Goal: Information Seeking & Learning: Learn about a topic

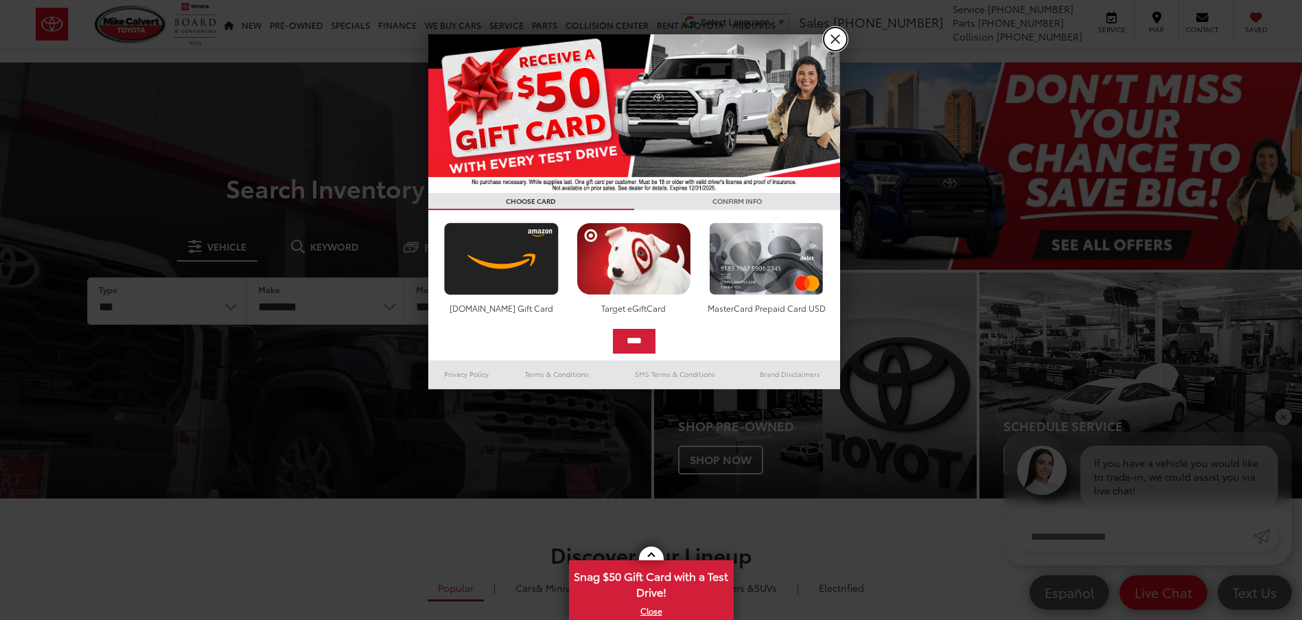
drag, startPoint x: 837, startPoint y: 36, endPoint x: 1283, endPoint y: 204, distance: 475.9
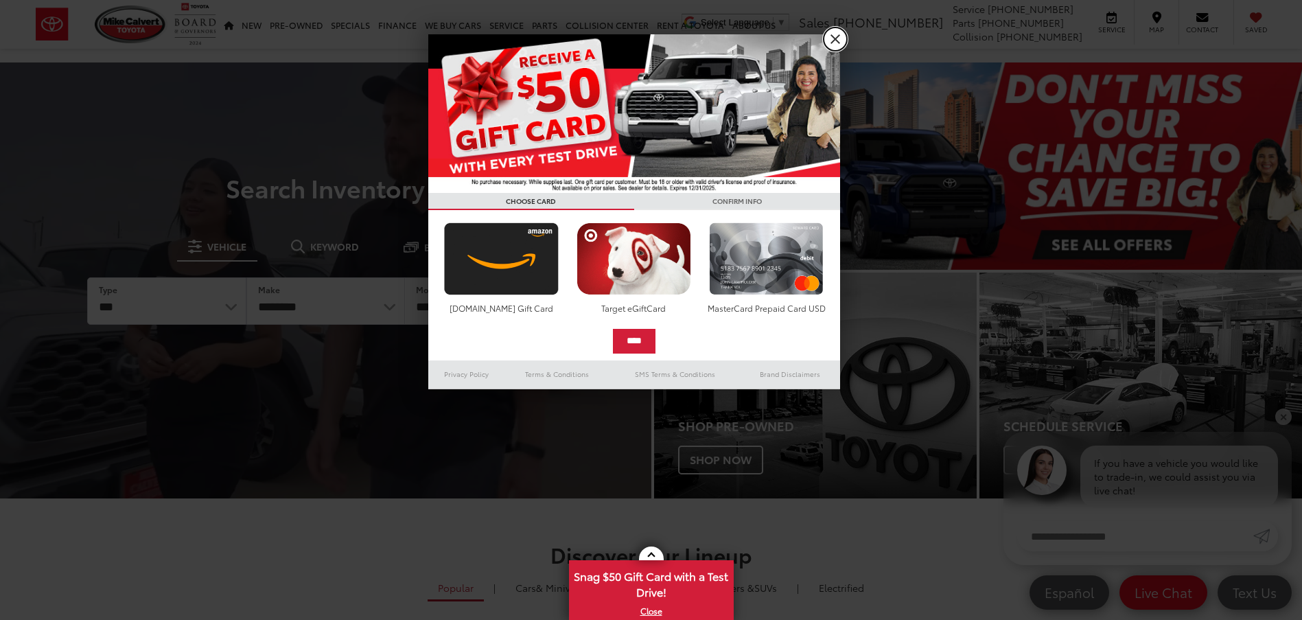
click at [837, 36] on link "X" at bounding box center [835, 38] width 23 height 23
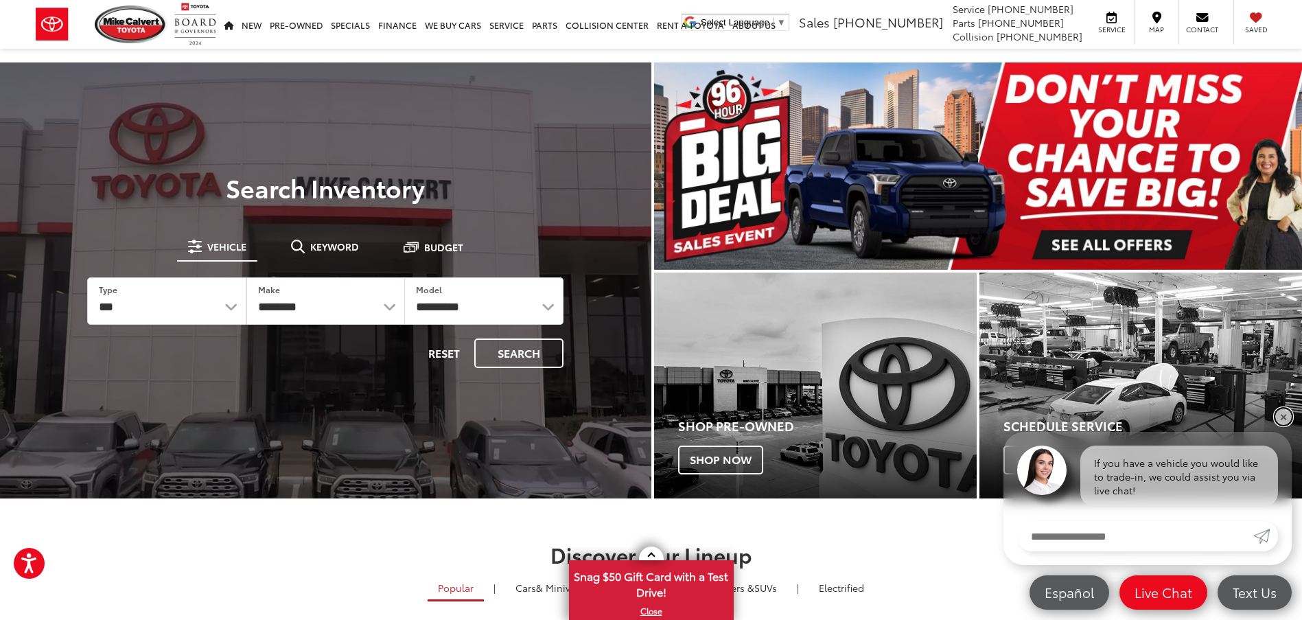
click at [1280, 414] on link "✕" at bounding box center [1283, 416] width 16 height 16
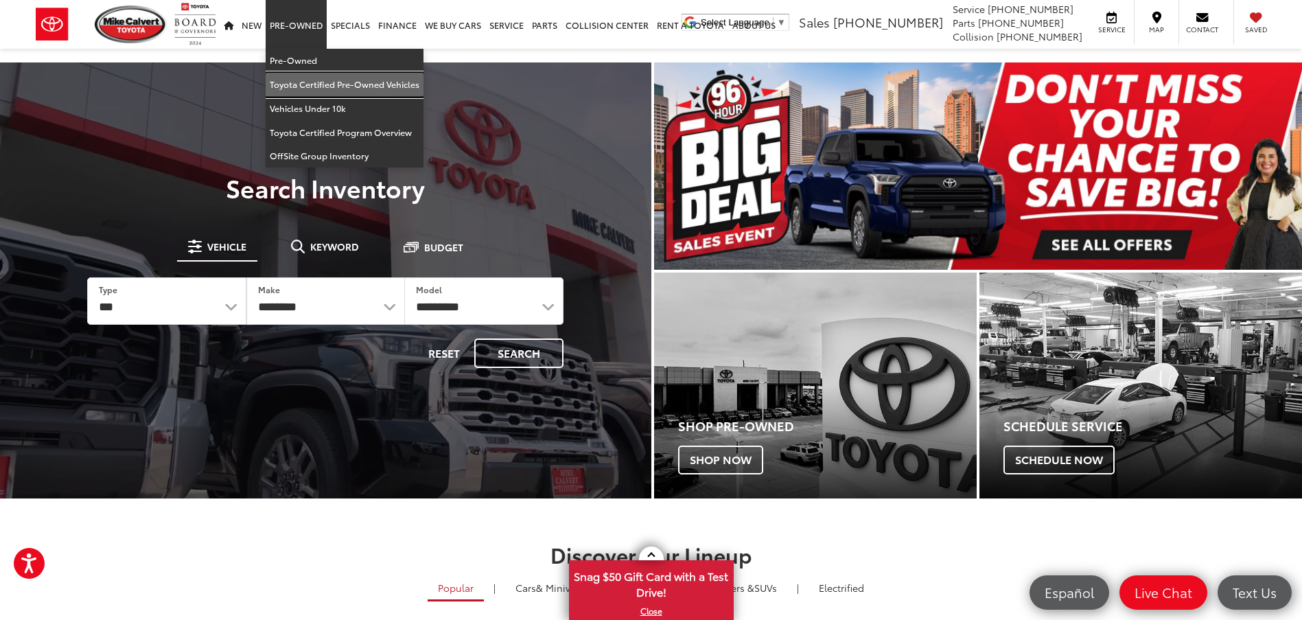
click at [307, 87] on link "Toyota Certified Pre-Owned Vehicles" at bounding box center [345, 85] width 158 height 24
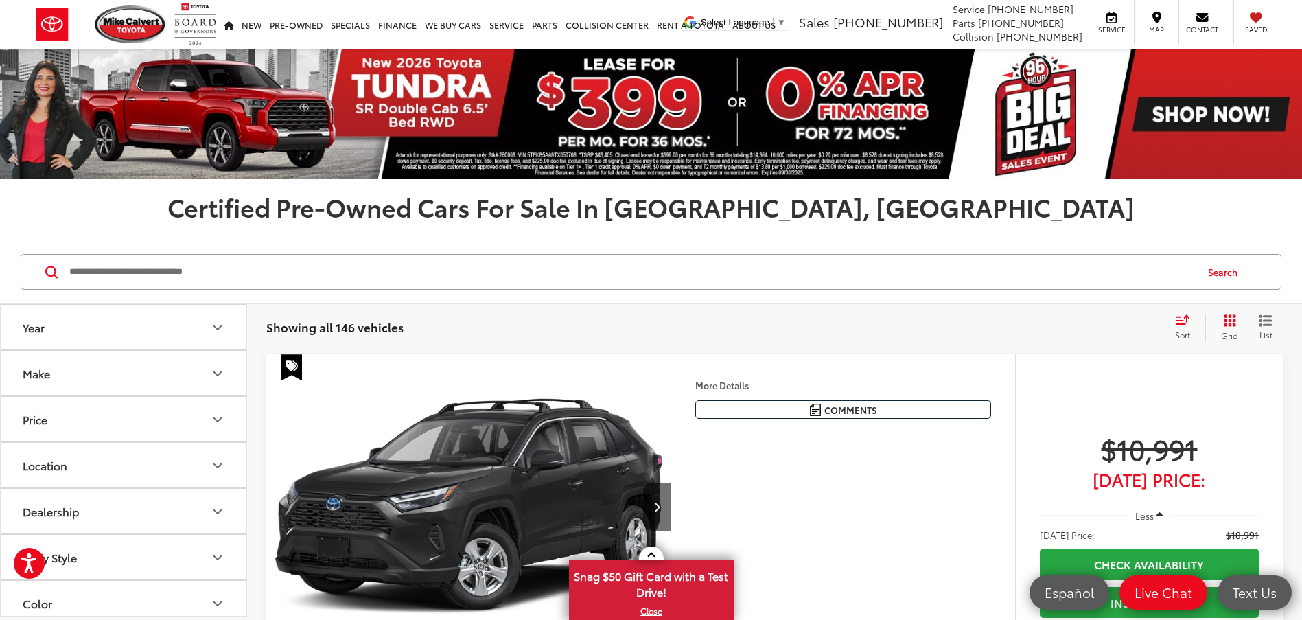
click at [1234, 321] on icon "Grid View" at bounding box center [1230, 320] width 12 height 12
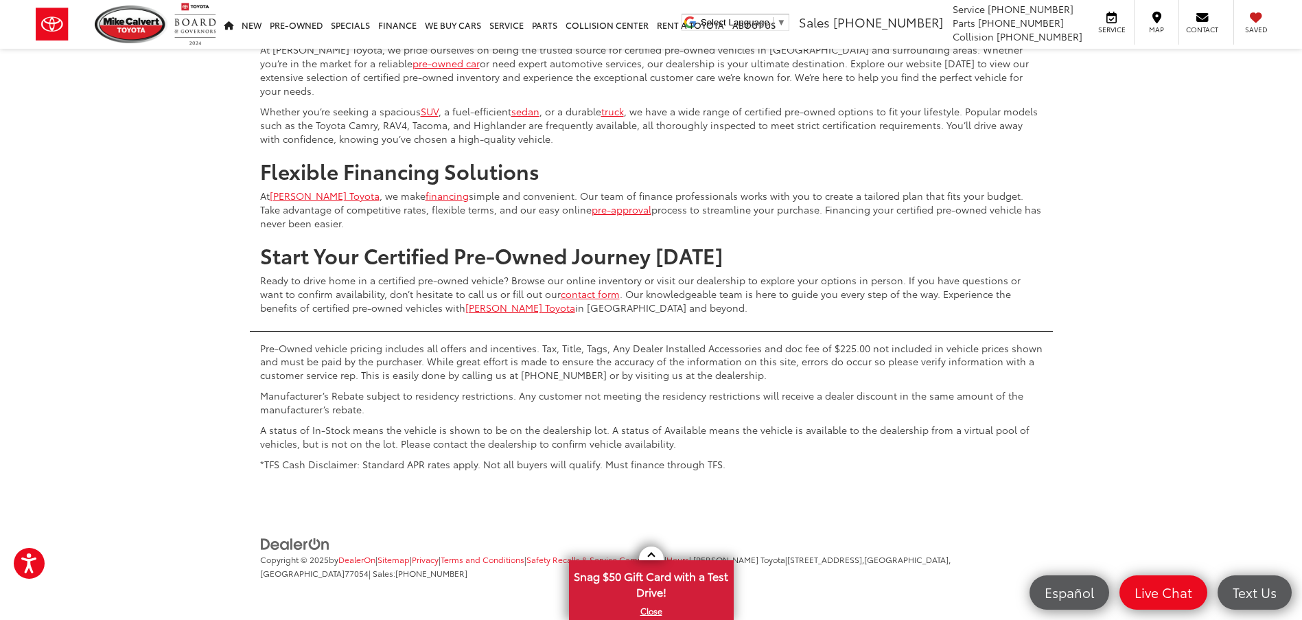
scroll to position [3295, 0]
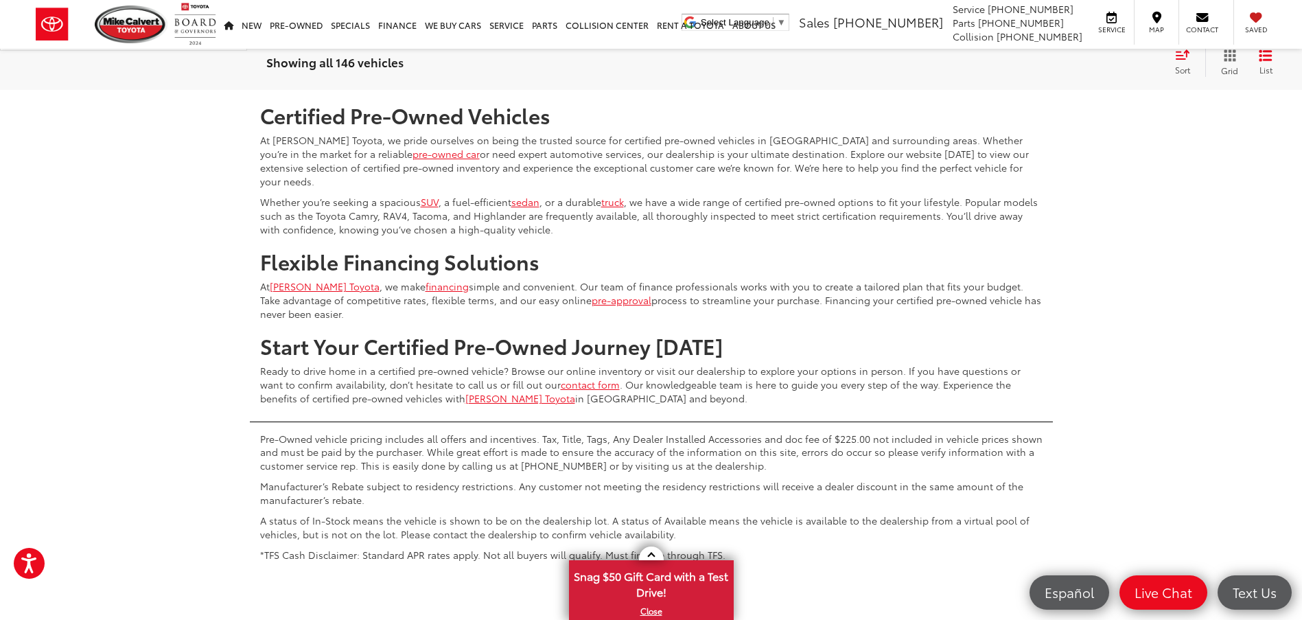
click at [1268, 58] on icon "Select number of vehicles per page" at bounding box center [1267, 48] width 16 height 17
click at [1231, 165] on button "Show: 96" at bounding box center [1245, 153] width 74 height 25
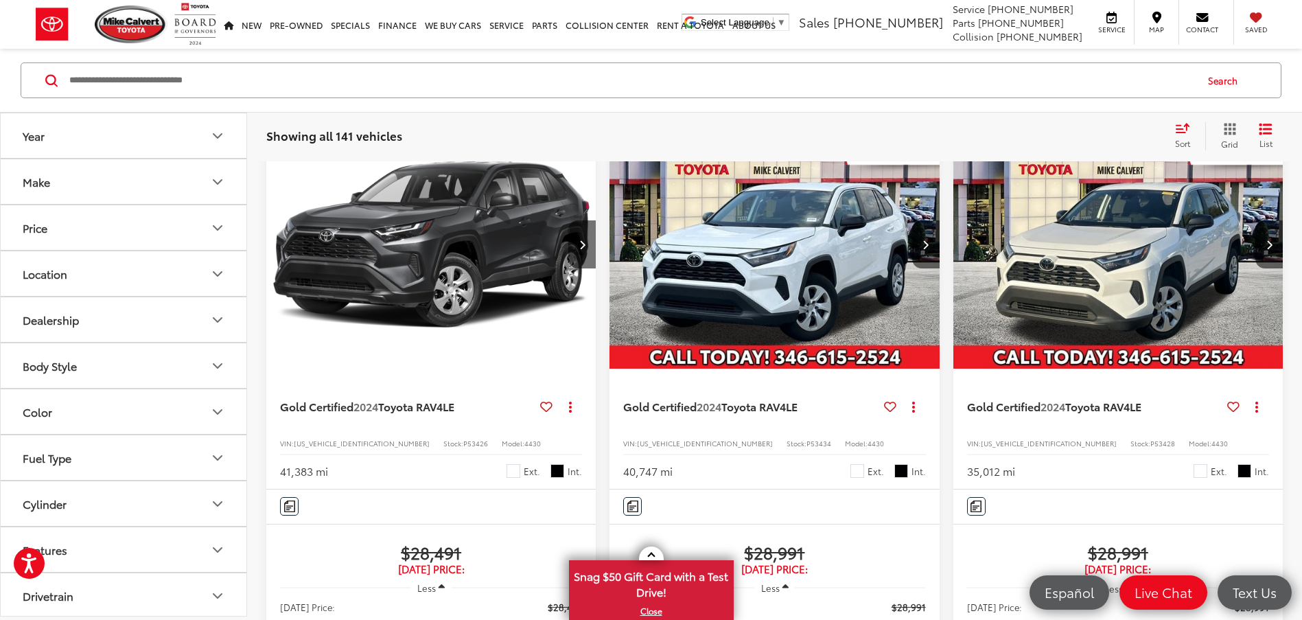
scroll to position [14056, 0]
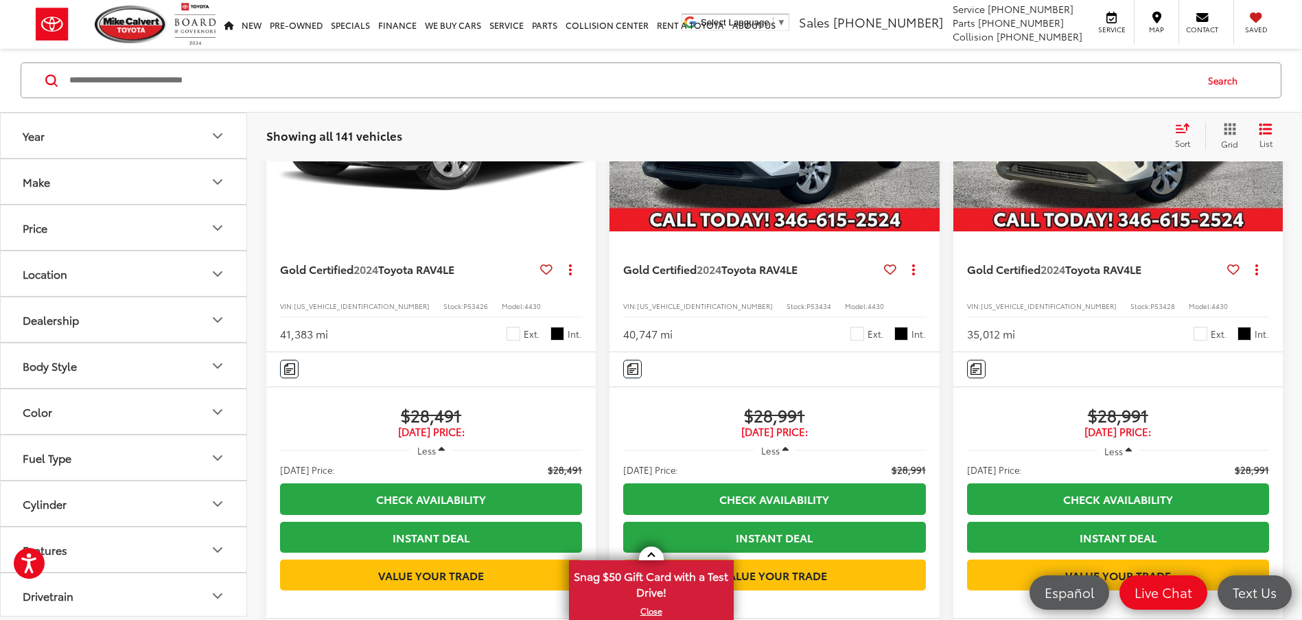
copy span "JTEZU5JR6J5182843"
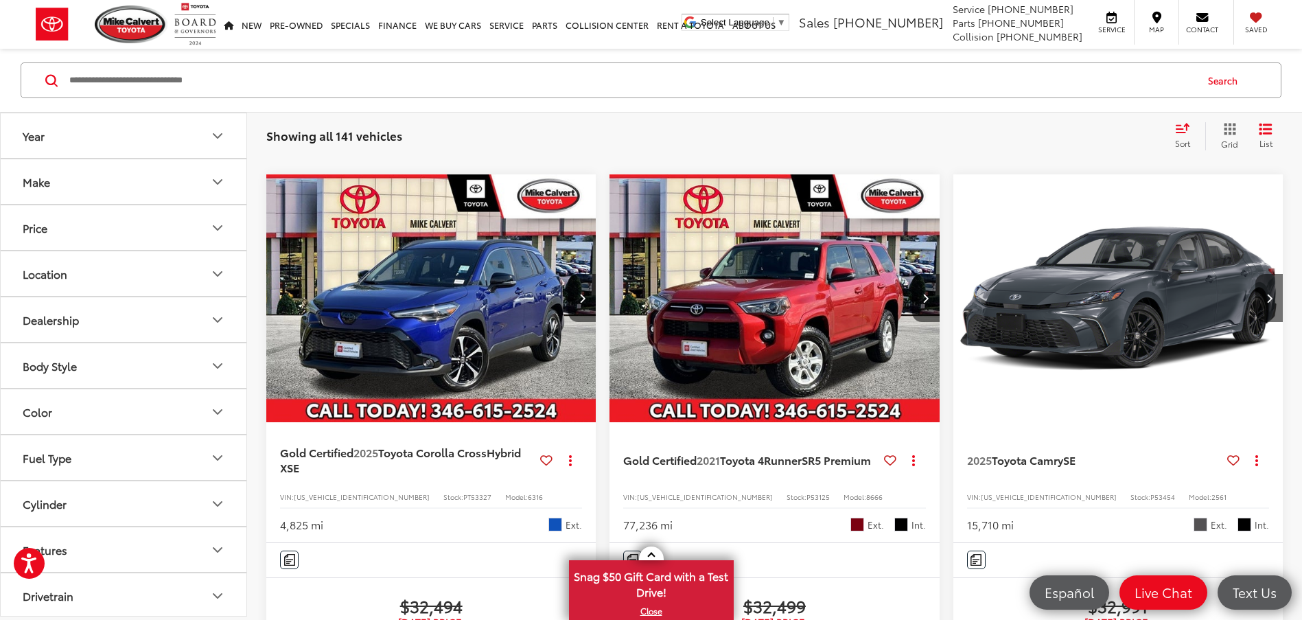
scroll to position [22911, 0]
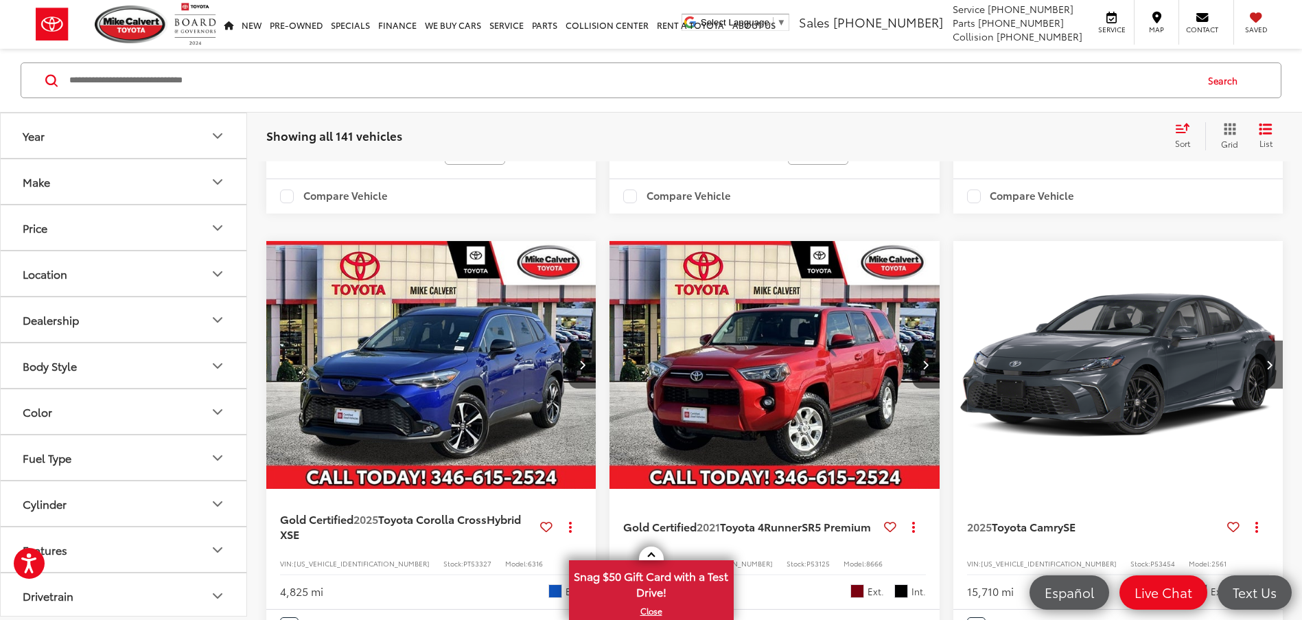
copy span "JTEEU5JR6N5259814"
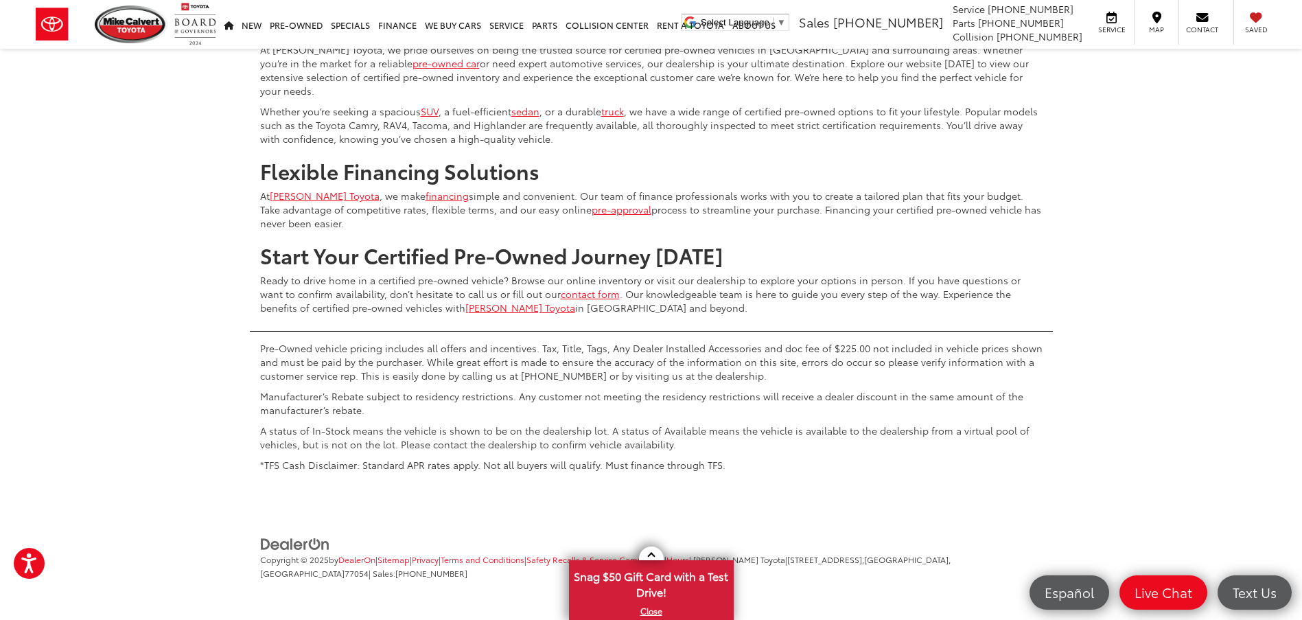
scroll to position [26068, 0]
drag, startPoint x: 1087, startPoint y: 281, endPoint x: 1080, endPoint y: 283, distance: 7.7
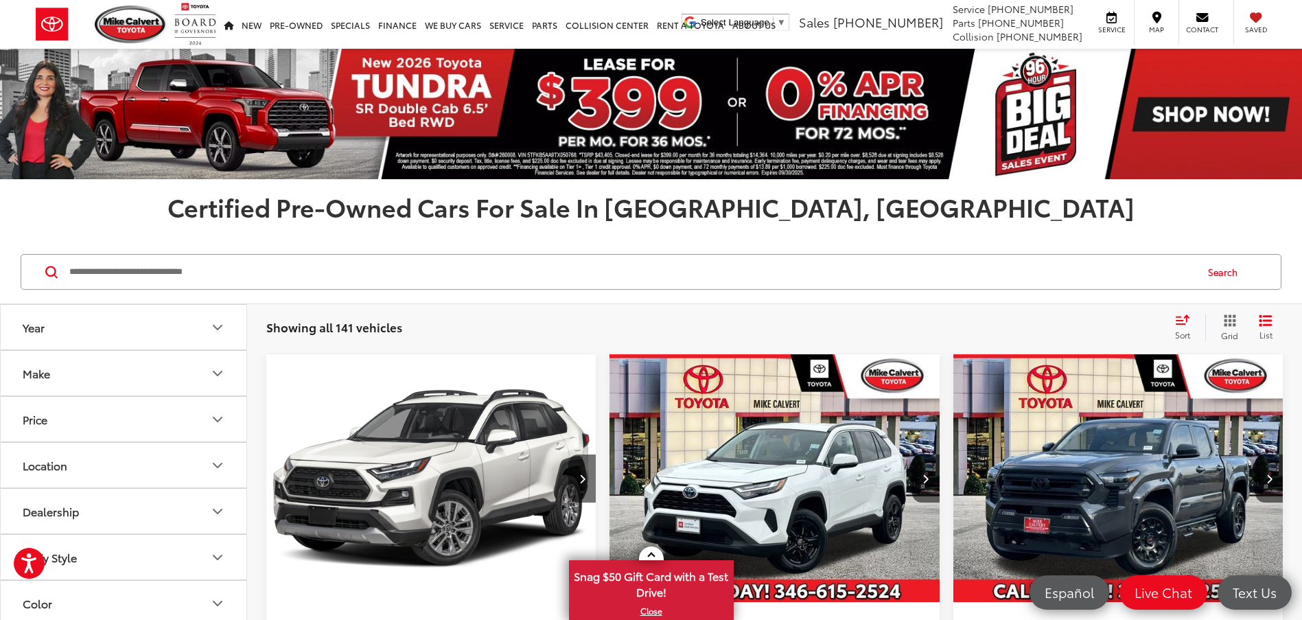
scroll to position [206, 0]
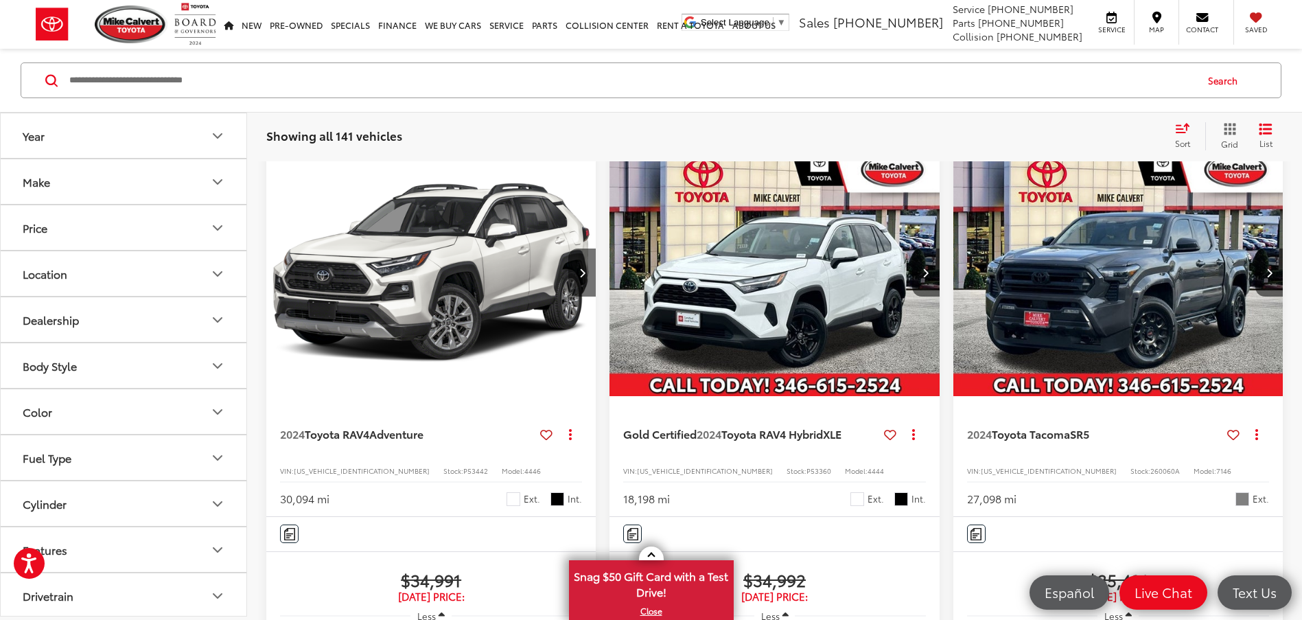
click at [1006, 467] on span "3TMKB5FN7RM011901" at bounding box center [1049, 470] width 136 height 10
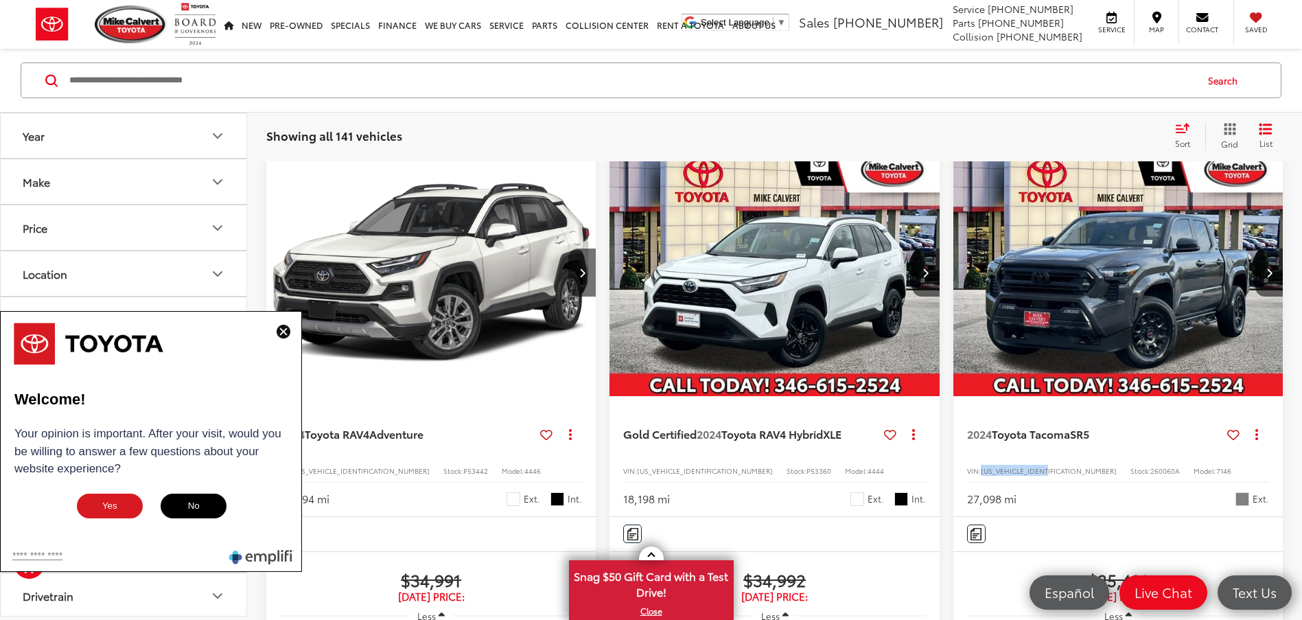
click at [282, 334] on img at bounding box center [284, 332] width 14 height 14
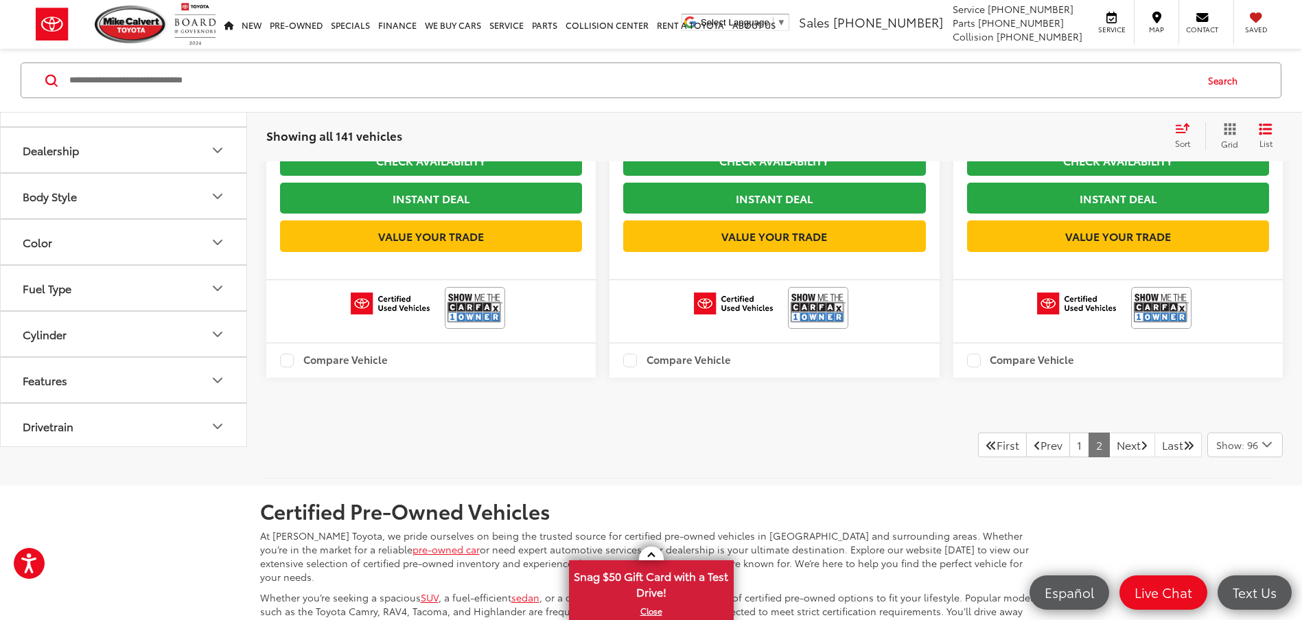
scroll to position [11257, 0]
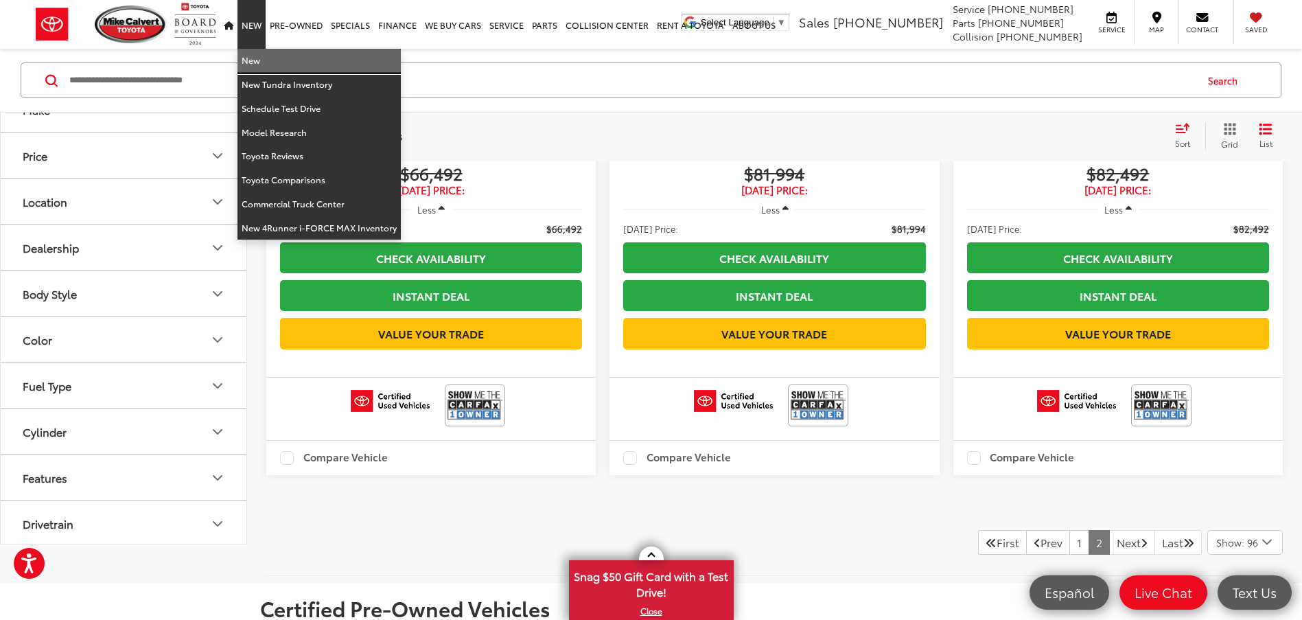
click at [259, 62] on link "New" at bounding box center [318, 61] width 163 height 24
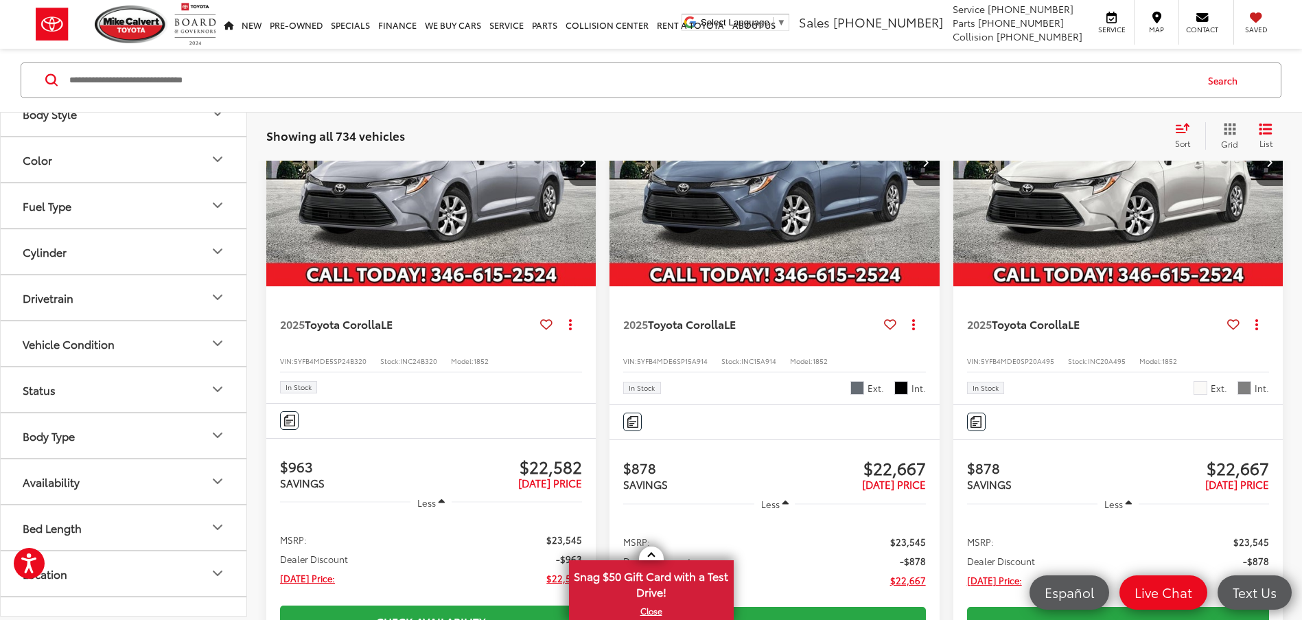
click at [133, 471] on button "Availability" at bounding box center [124, 481] width 247 height 45
click at [103, 546] on label "In Production (397)" at bounding box center [124, 544] width 210 height 24
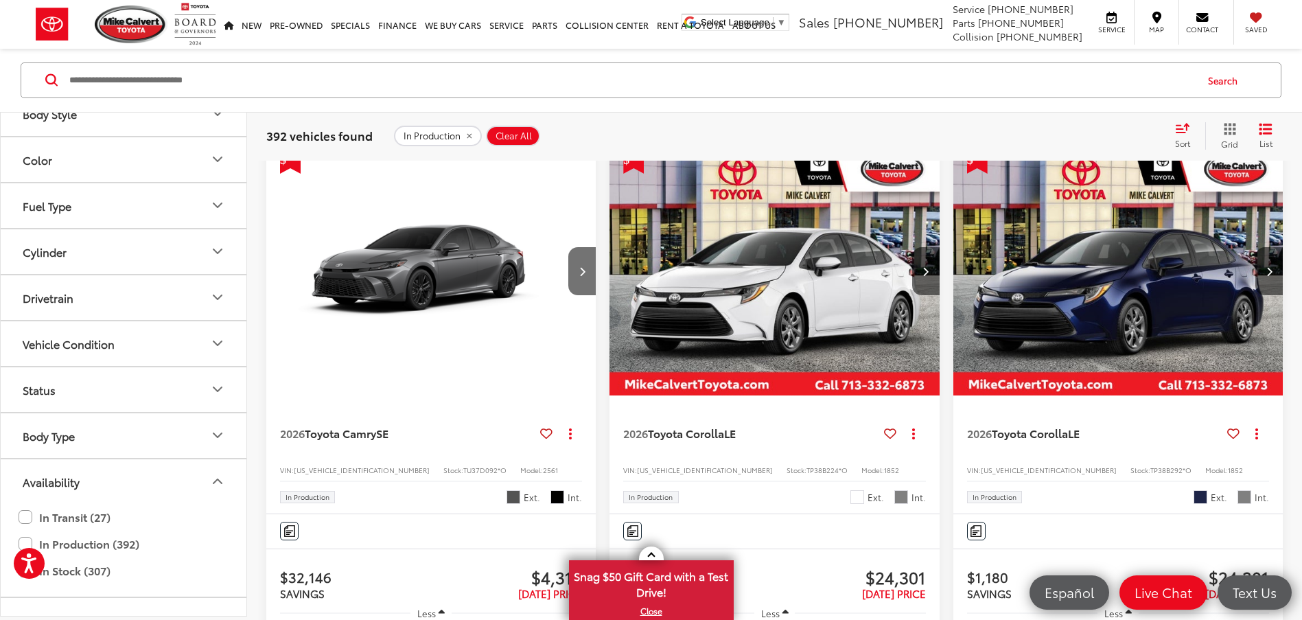
scroll to position [275, 0]
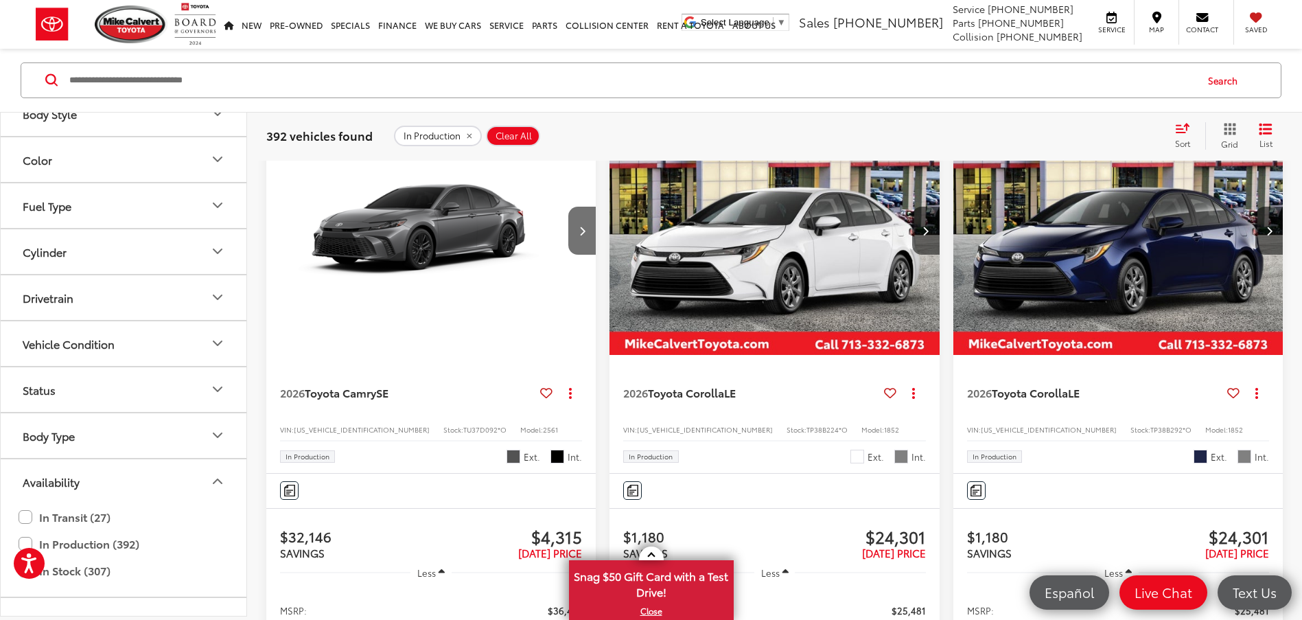
click at [343, 428] on span "[US_VEHICLE_IDENTIFICATION_NUMBER]" at bounding box center [362, 429] width 136 height 10
copy span "[US_VEHICLE_IDENTIFICATION_NUMBER]"
click at [338, 426] on span "[US_VEHICLE_IDENTIFICATION_NUMBER]" at bounding box center [362, 429] width 136 height 10
click at [448, 257] on img "2026 Toyota Camry SE 0" at bounding box center [432, 231] width 332 height 248
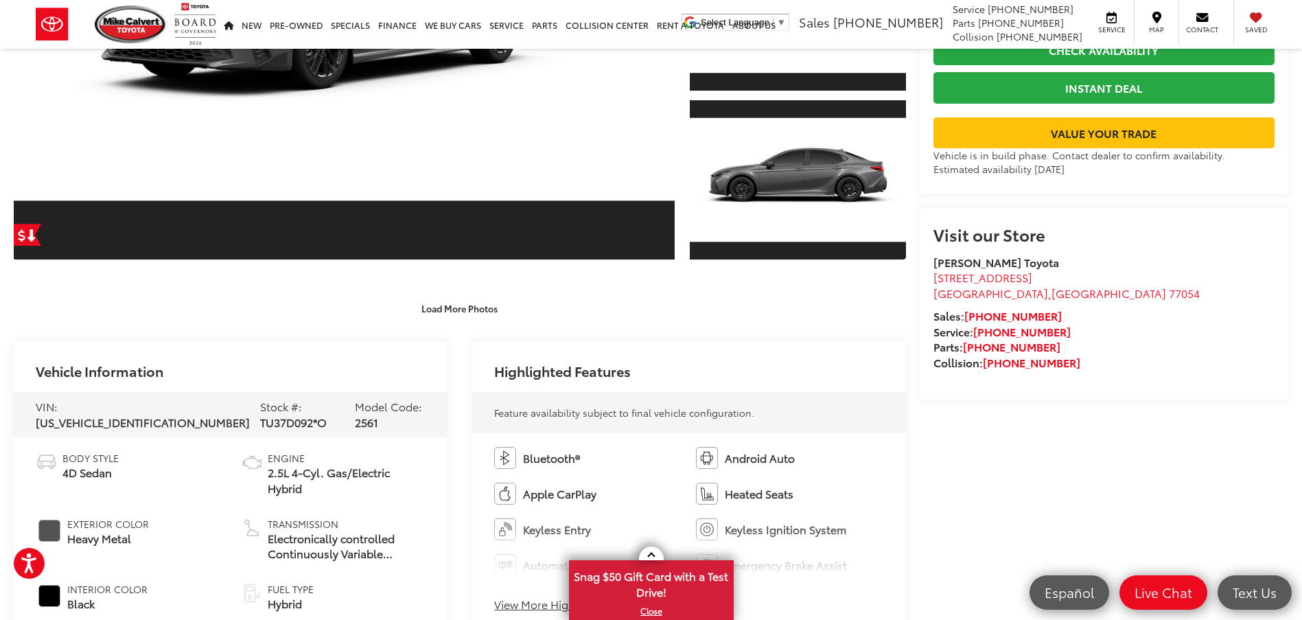
scroll to position [480, 0]
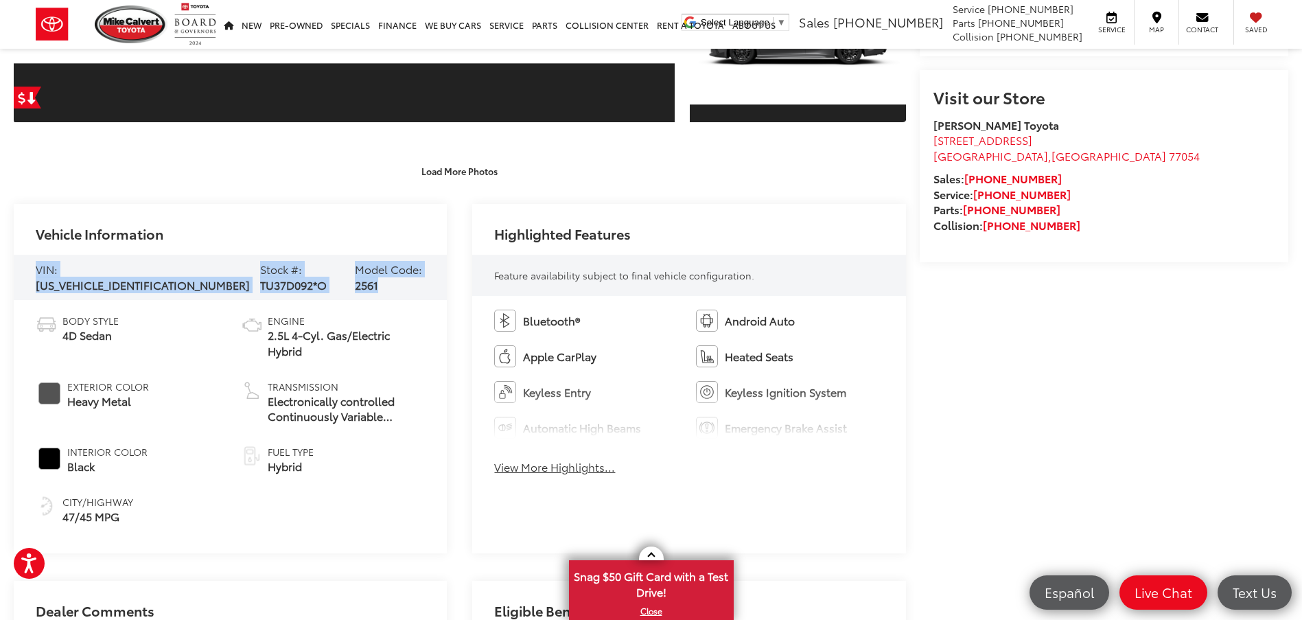
drag, startPoint x: 35, startPoint y: 274, endPoint x: 399, endPoint y: 290, distance: 364.8
click at [399, 290] on div "VIN: 4T1DAACK4TU656132 Stock #: TU37D092*O Model Code: 2561" at bounding box center [230, 277] width 433 height 45
copy div "VIN: 4T1DAACK4TU656132 Stock #: TU37D092*O Model Code: 2561"
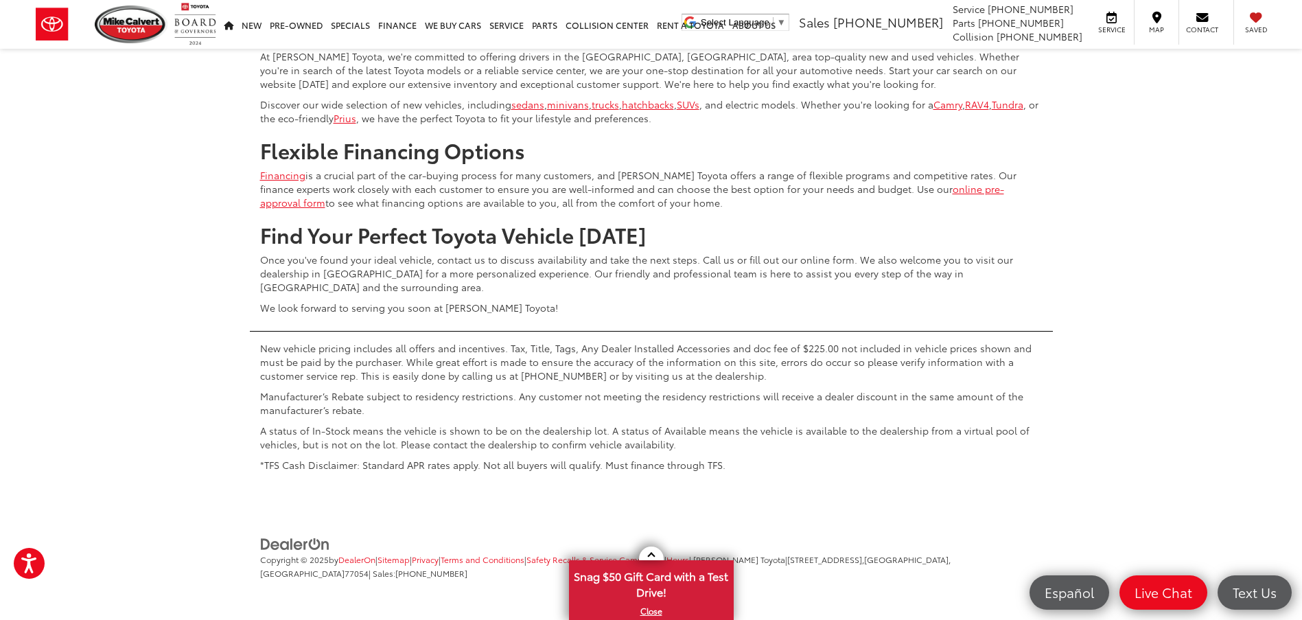
scroll to position [3983, 0]
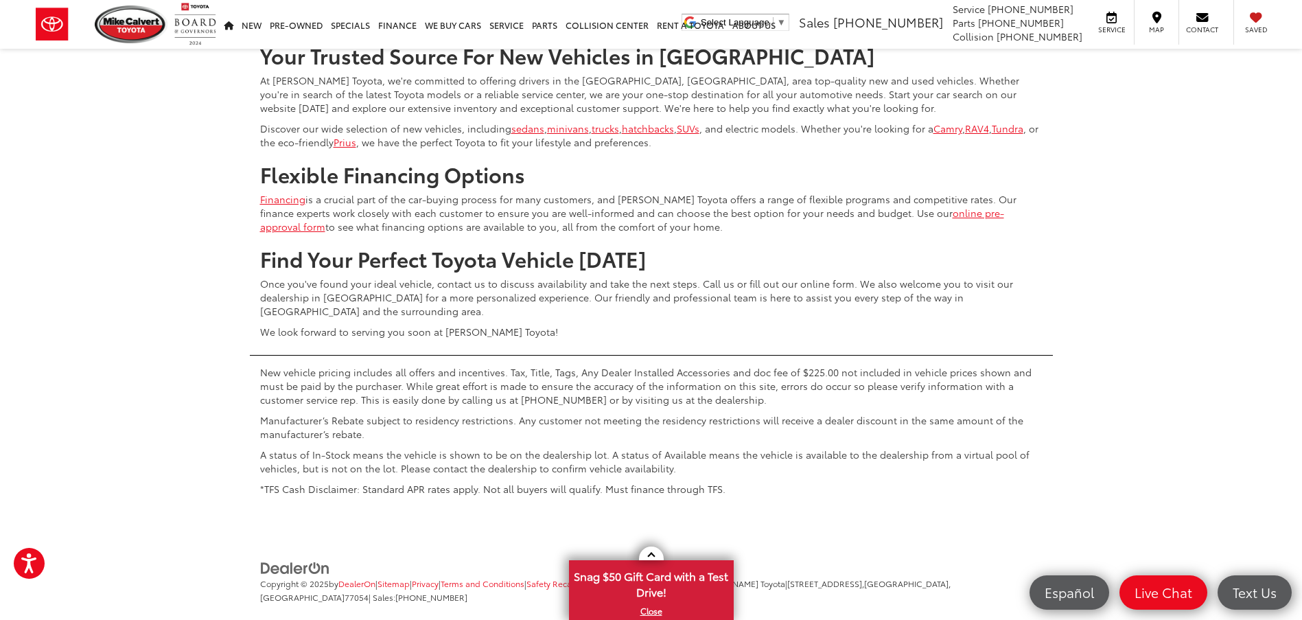
click at [1254, 106] on button "Show: 96" at bounding box center [1245, 93] width 74 height 25
